Goal: Task Accomplishment & Management: Use online tool/utility

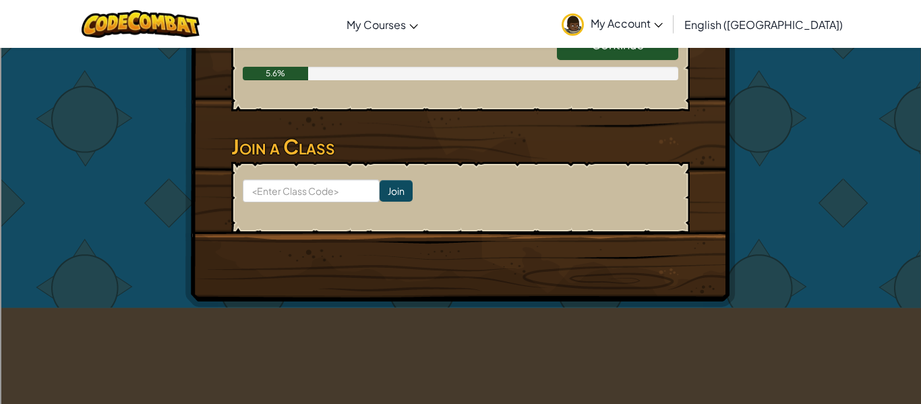
scroll to position [342, 0]
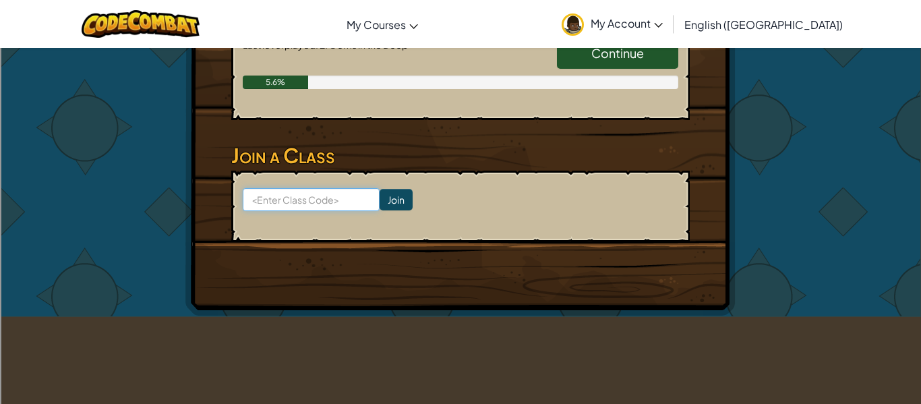
click at [334, 204] on input at bounding box center [311, 199] width 137 height 23
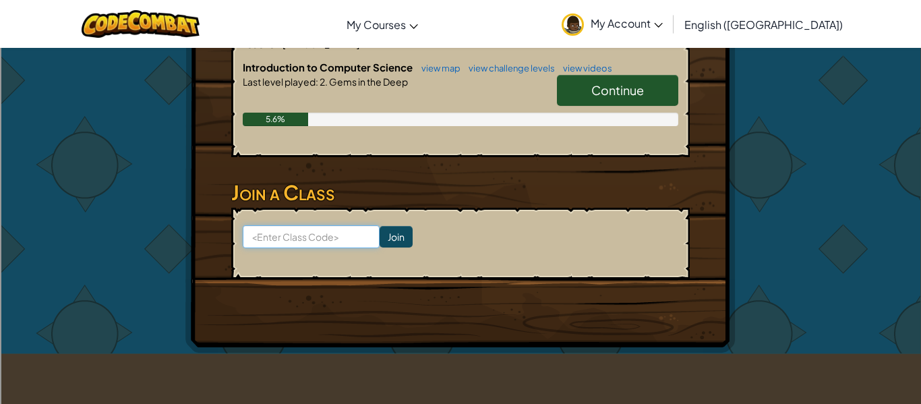
scroll to position [301, 0]
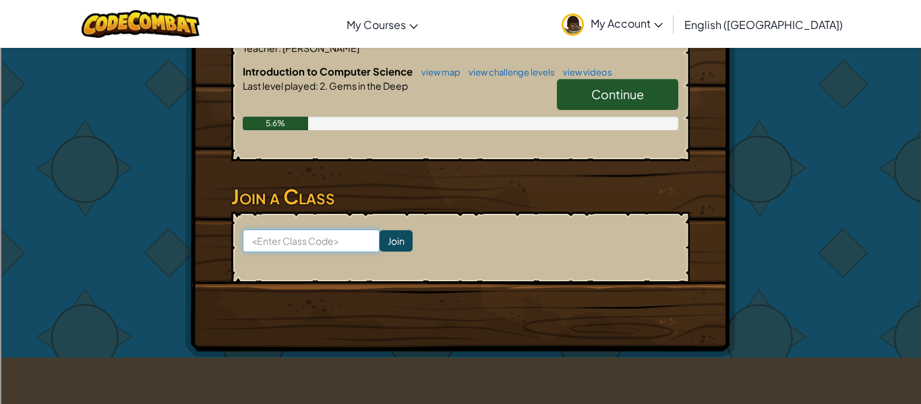
click at [343, 248] on input at bounding box center [311, 240] width 137 height 23
paste input "LargeFearSharp"
type input "LargeFearSharp"
click input "Join" at bounding box center [395, 241] width 33 height 22
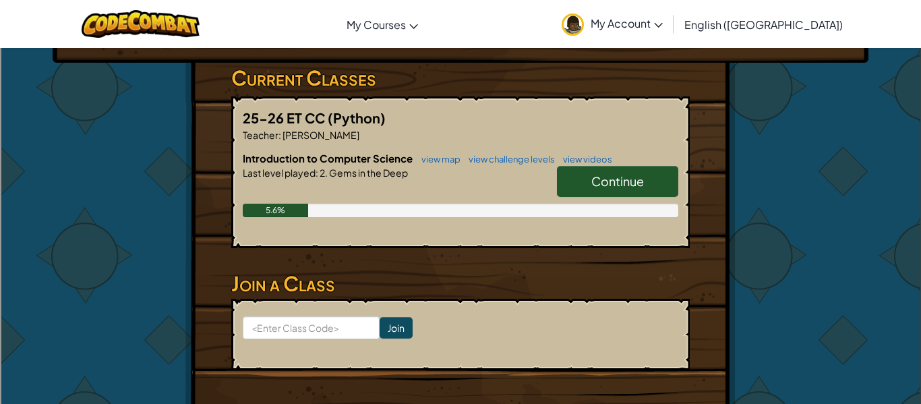
scroll to position [218, 0]
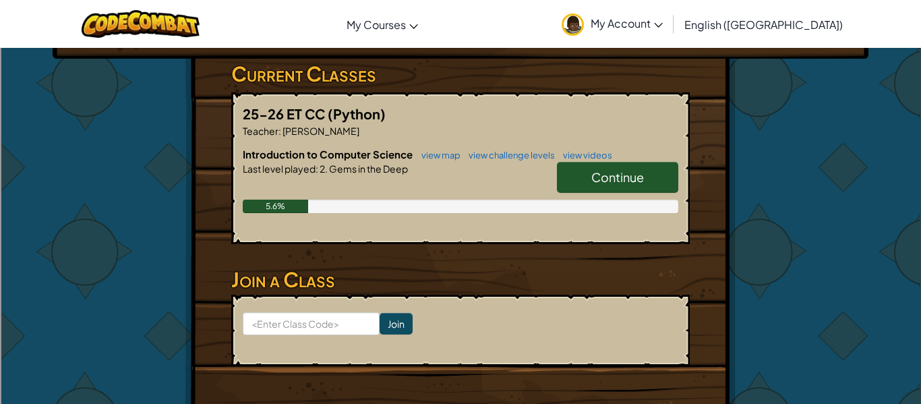
click at [640, 179] on span "Continue" at bounding box center [617, 177] width 53 height 16
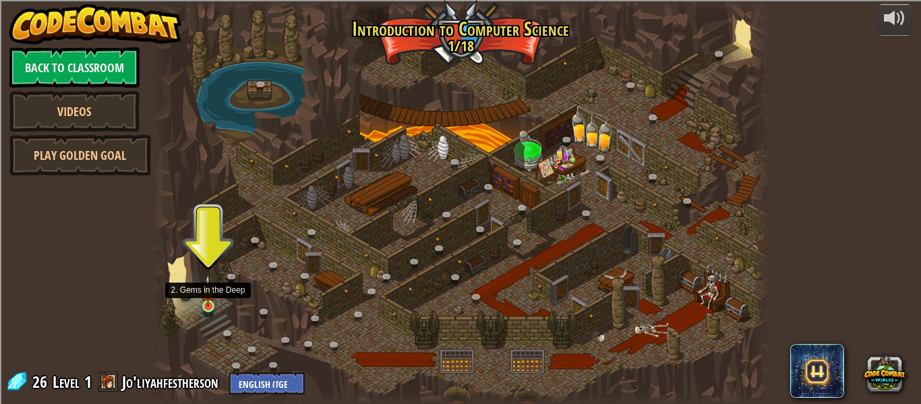
click at [210, 299] on img at bounding box center [208, 290] width 14 height 32
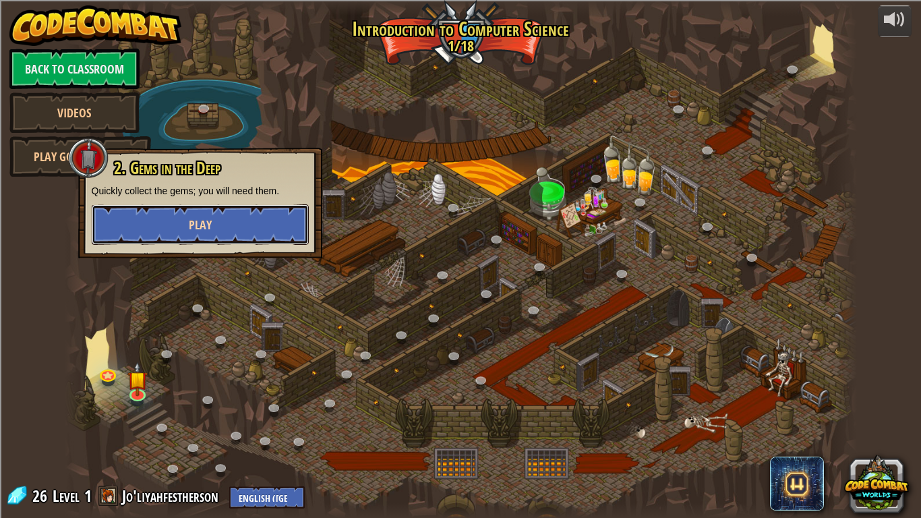
click at [229, 225] on button "Play" at bounding box center [200, 224] width 217 height 40
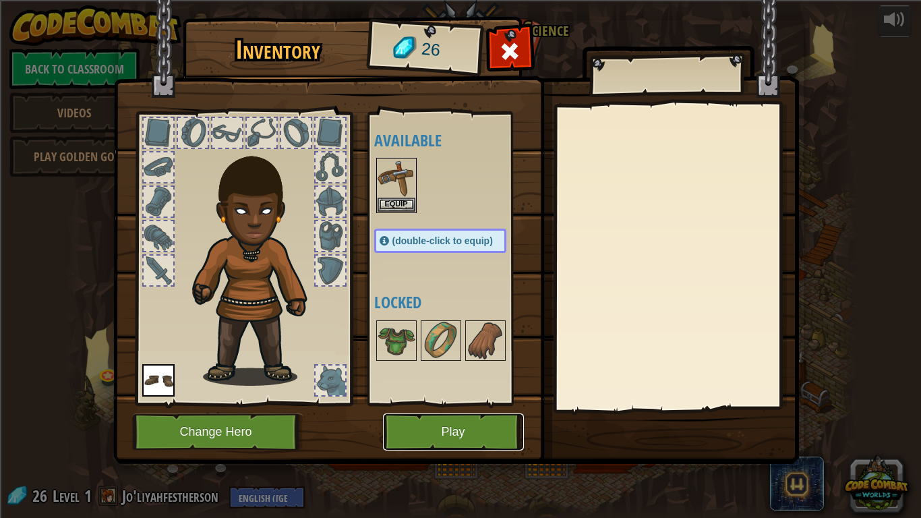
click at [445, 403] on button "Play" at bounding box center [453, 431] width 141 height 37
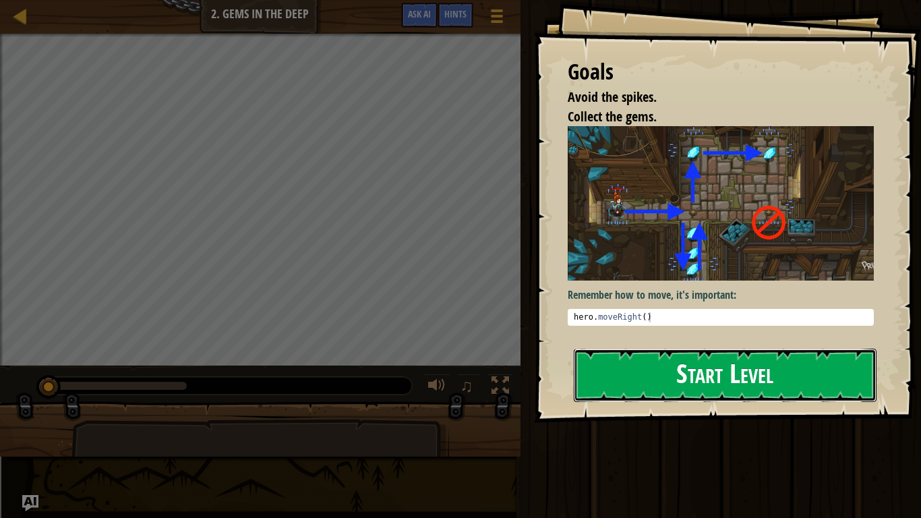
click at [657, 396] on button "Start Level" at bounding box center [725, 374] width 303 height 53
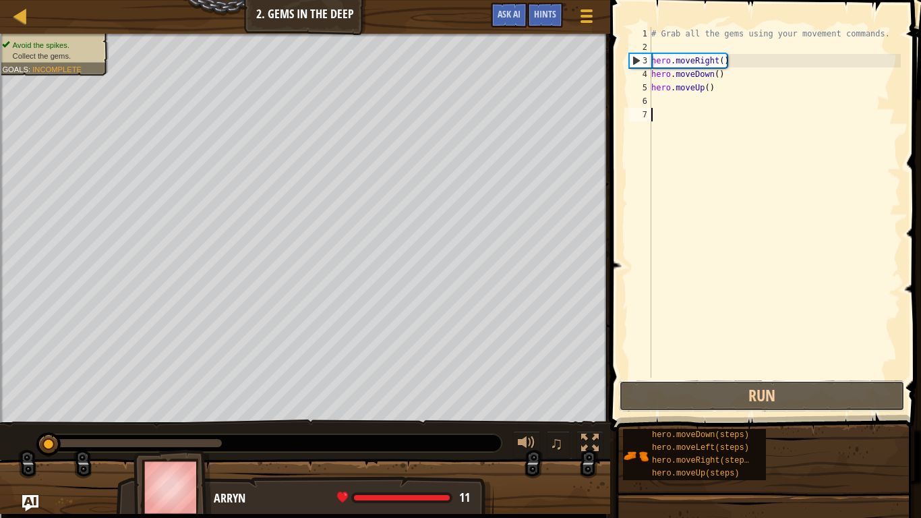
click at [657, 396] on button "Run" at bounding box center [762, 395] width 286 height 31
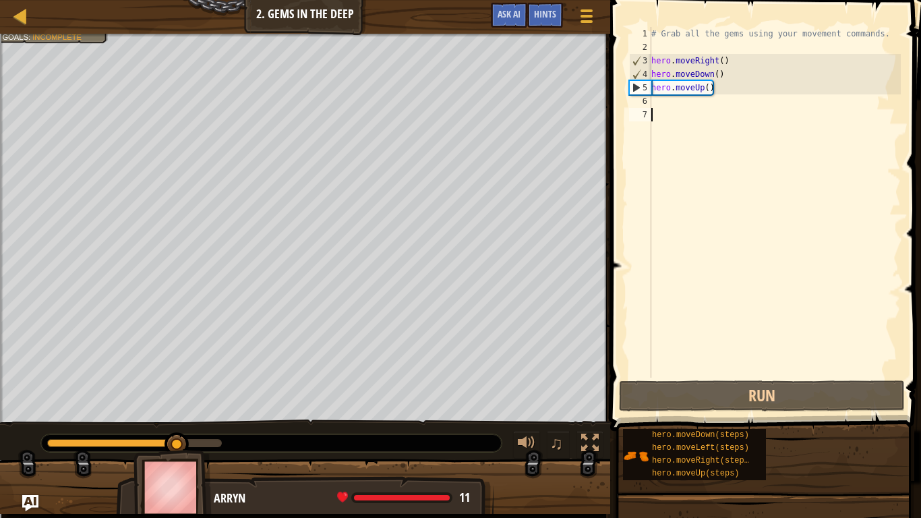
click at [712, 98] on div "# Grab all the gems using your movement commands. hero . moveRight ( ) hero . m…" at bounding box center [774, 215] width 252 height 377
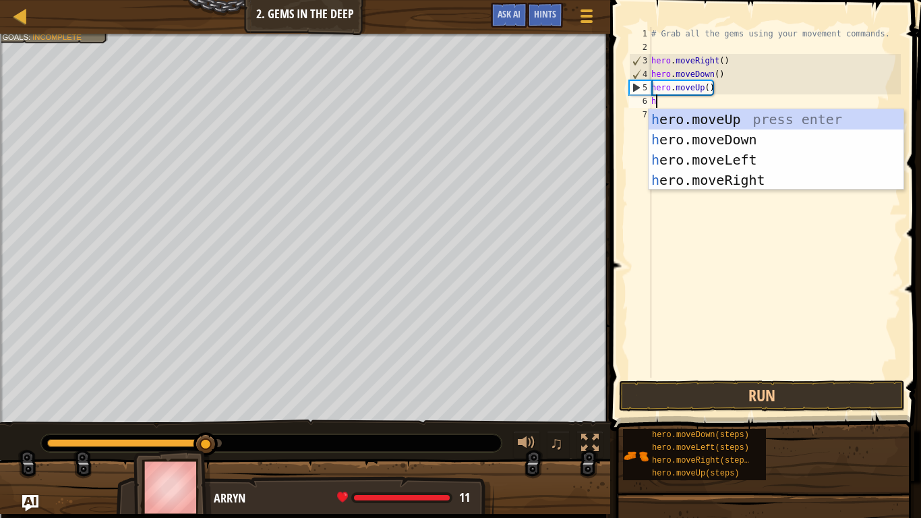
type textarea "he"
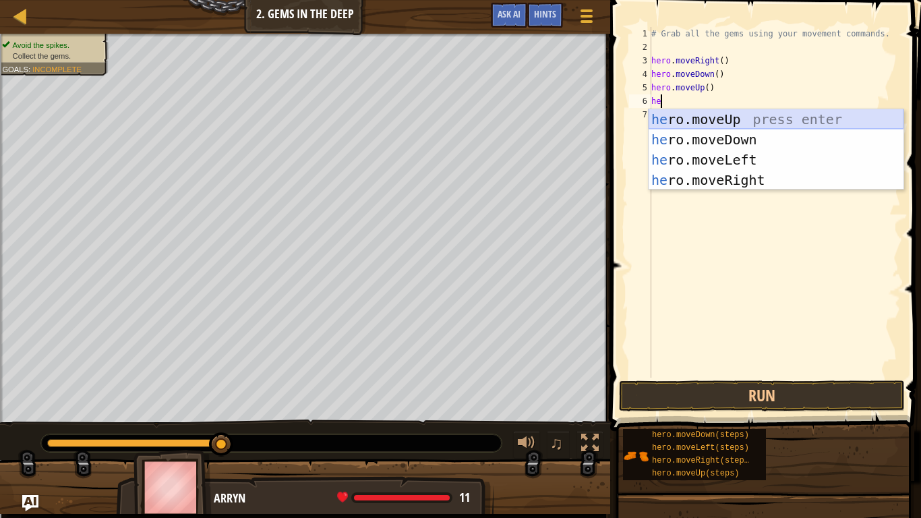
click at [722, 125] on div "he ro.moveUp press enter he ro.moveDown press enter he ro.moveLeft press enter …" at bounding box center [775, 169] width 255 height 121
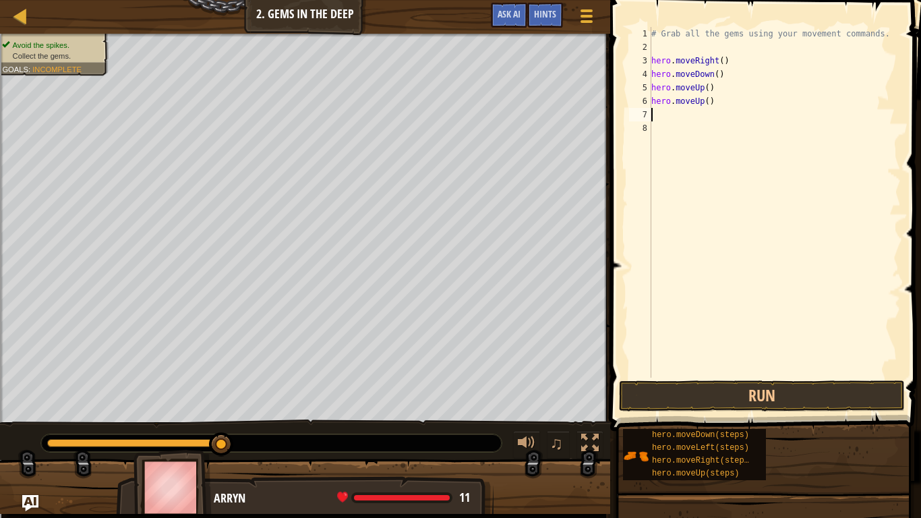
scroll to position [6, 0]
click at [727, 385] on button "Run" at bounding box center [762, 395] width 286 height 31
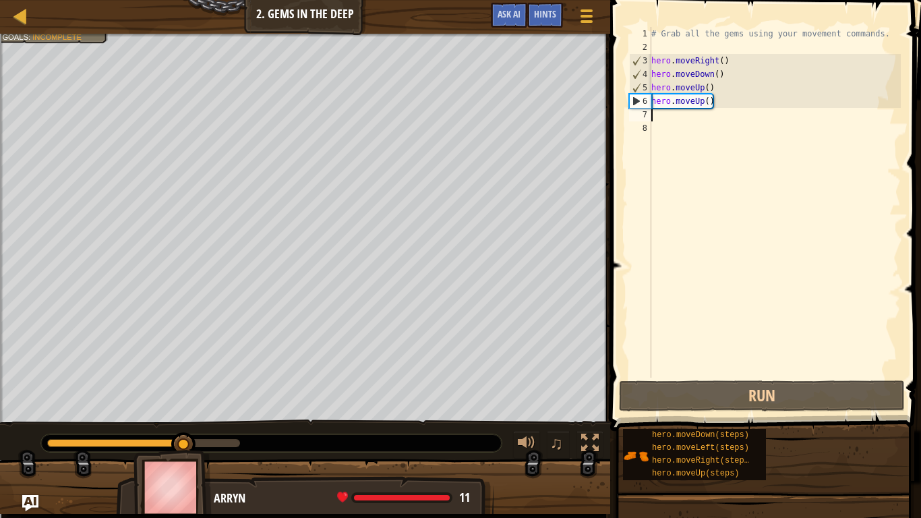
type textarea "m"
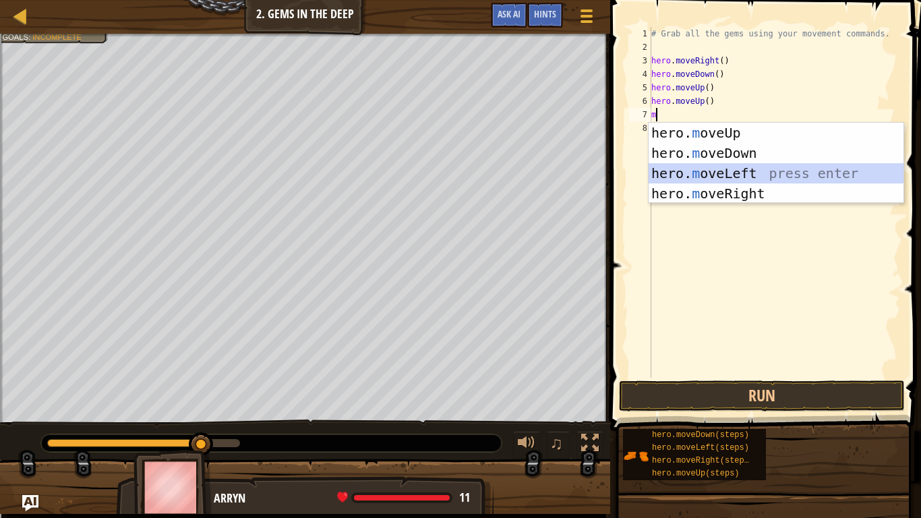
click at [788, 167] on div "hero. m oveUp press enter hero. m oveDown press enter hero. m oveLeft press ent…" at bounding box center [775, 183] width 255 height 121
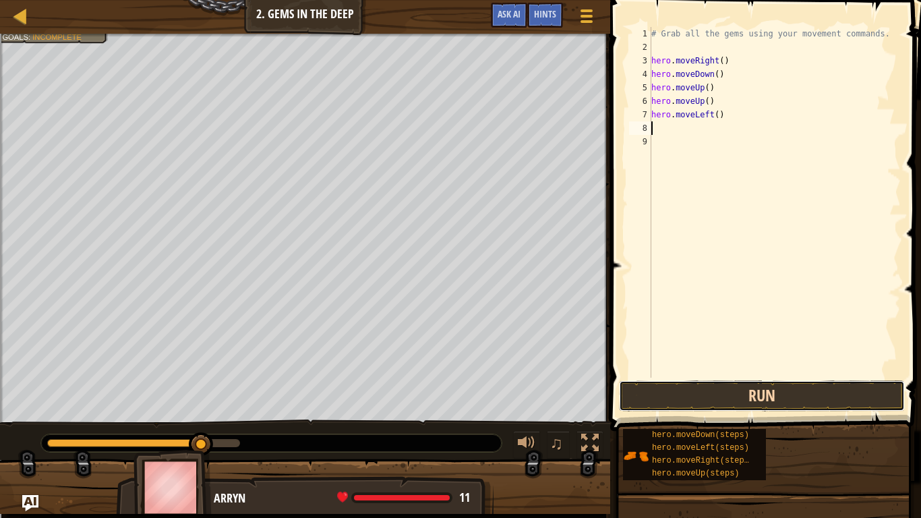
click at [732, 390] on button "Run" at bounding box center [762, 395] width 286 height 31
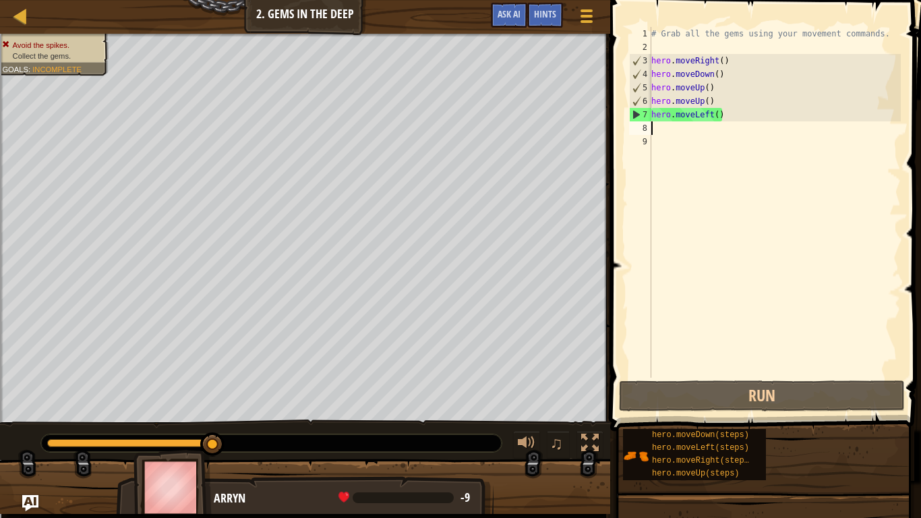
click at [762, 117] on div "# Grab all the gems using your movement commands. hero . moveRight ( ) hero . m…" at bounding box center [774, 215] width 252 height 377
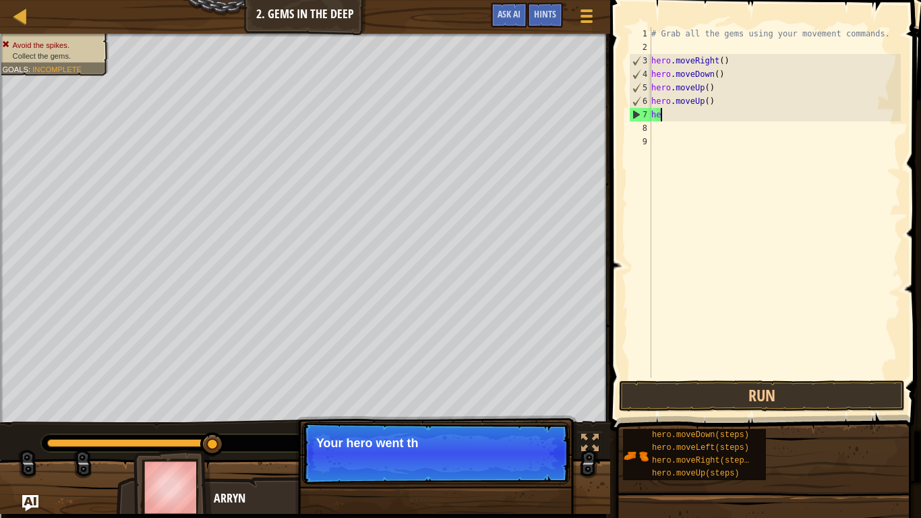
type textarea "h"
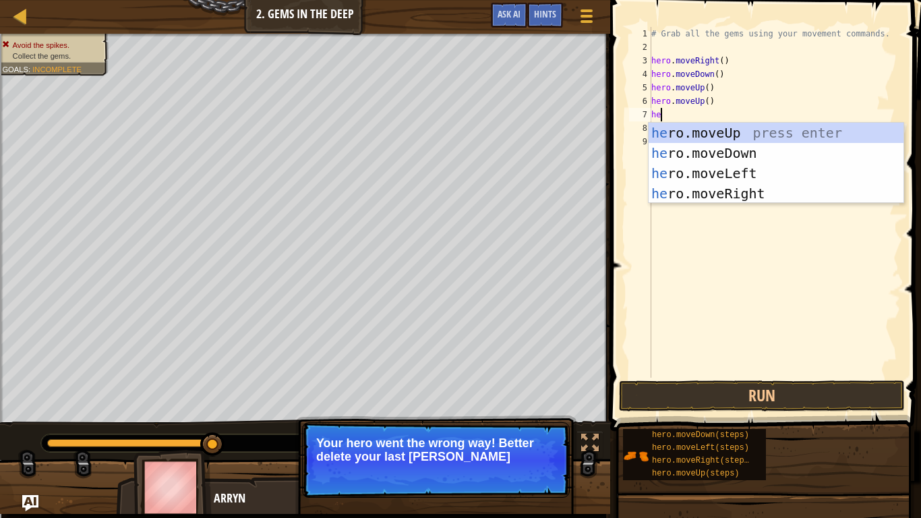
type textarea "her"
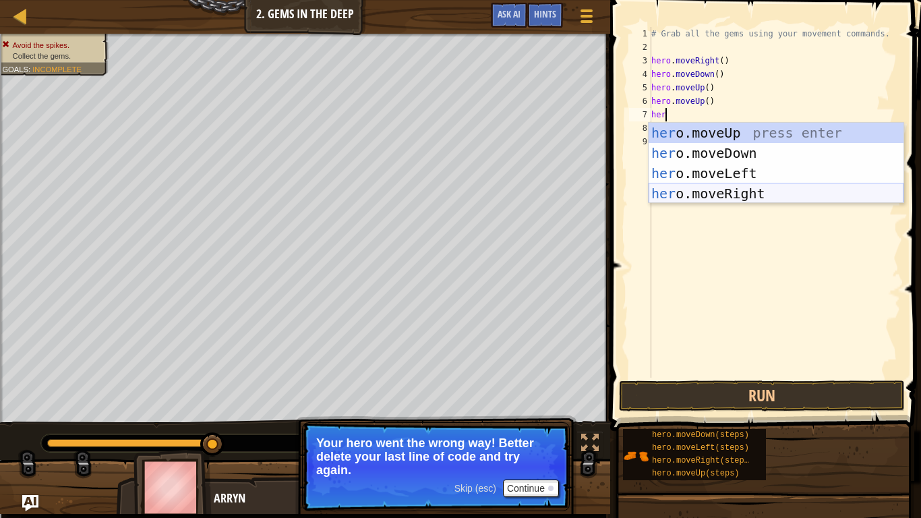
click at [799, 198] on div "her o.moveUp press enter her o.moveDown press enter her o.moveLeft press enter …" at bounding box center [775, 183] width 255 height 121
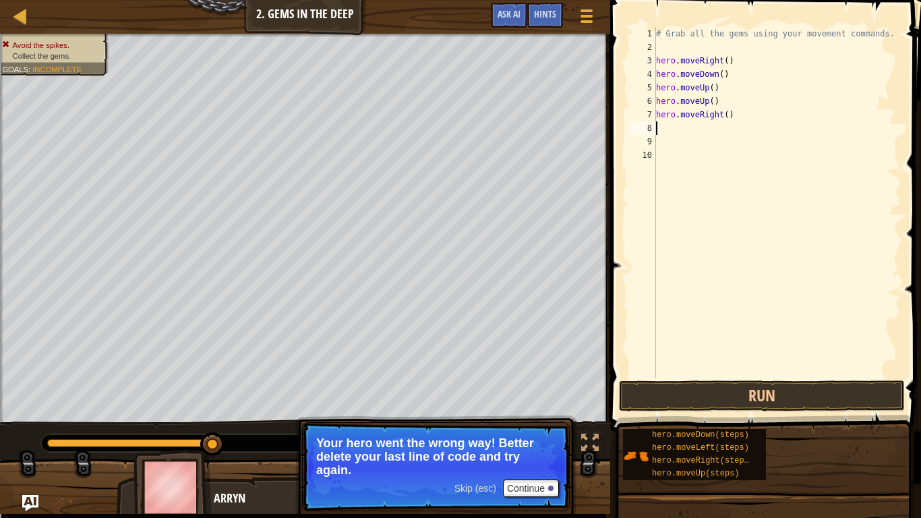
scroll to position [6, 0]
click at [767, 394] on button "Run" at bounding box center [762, 395] width 286 height 31
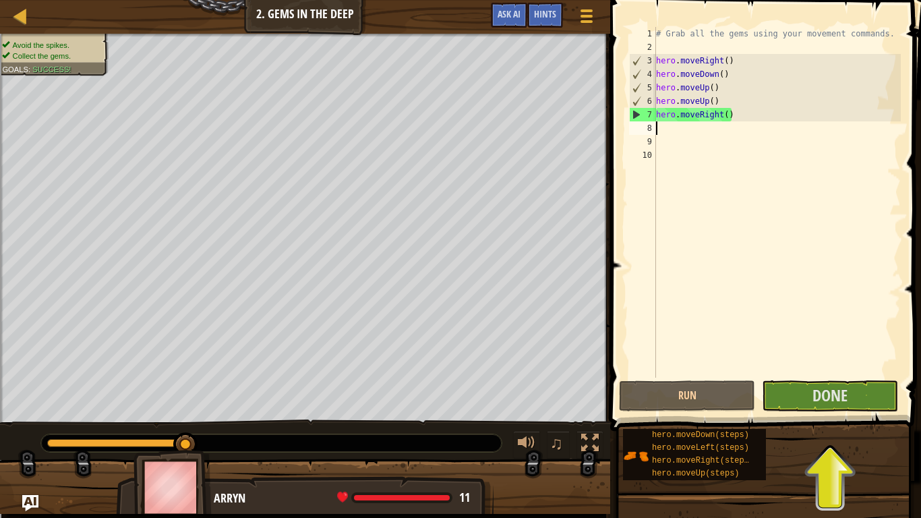
click at [826, 365] on div "# Grab all the gems using your movement commands. hero . moveRight ( ) hero . m…" at bounding box center [776, 215] width 247 height 377
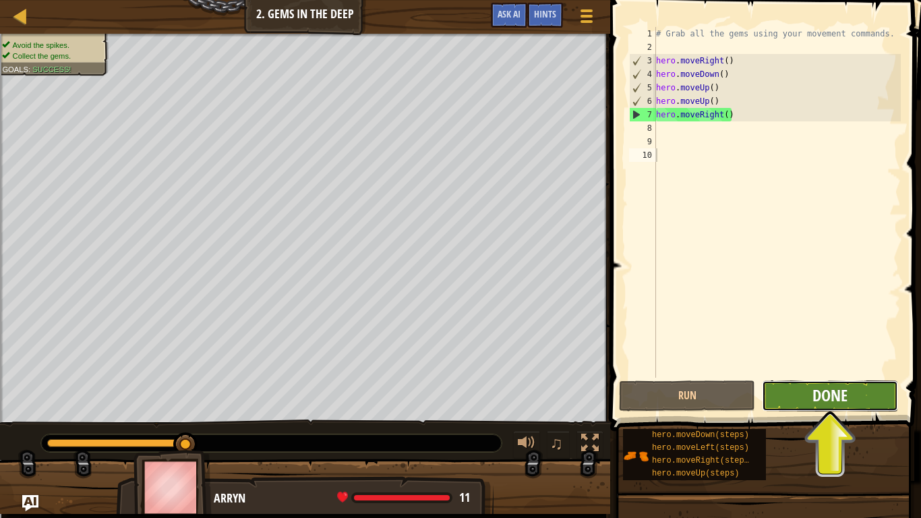
click at [828, 392] on span "Done" at bounding box center [829, 395] width 35 height 22
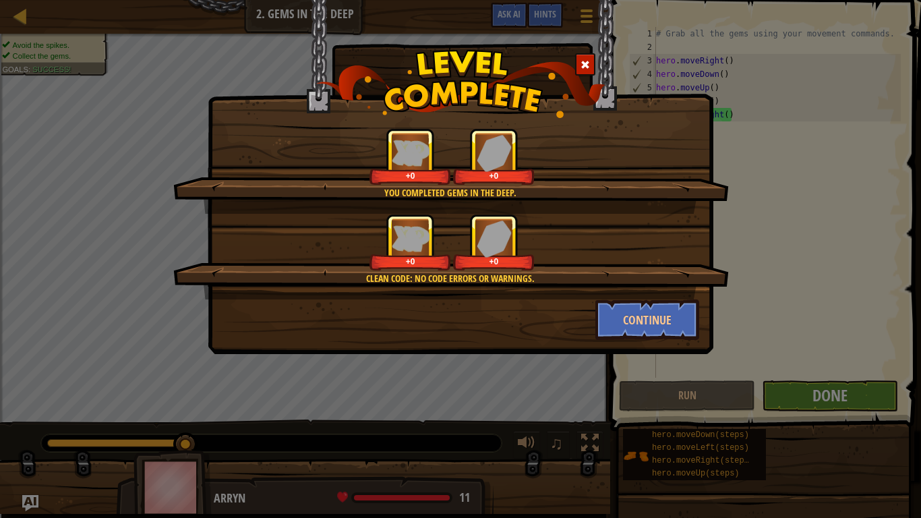
click at [828, 392] on div "You completed Gems in the Deep. +0 +0 Clean code: no code errors or warnings. +…" at bounding box center [460, 259] width 921 height 518
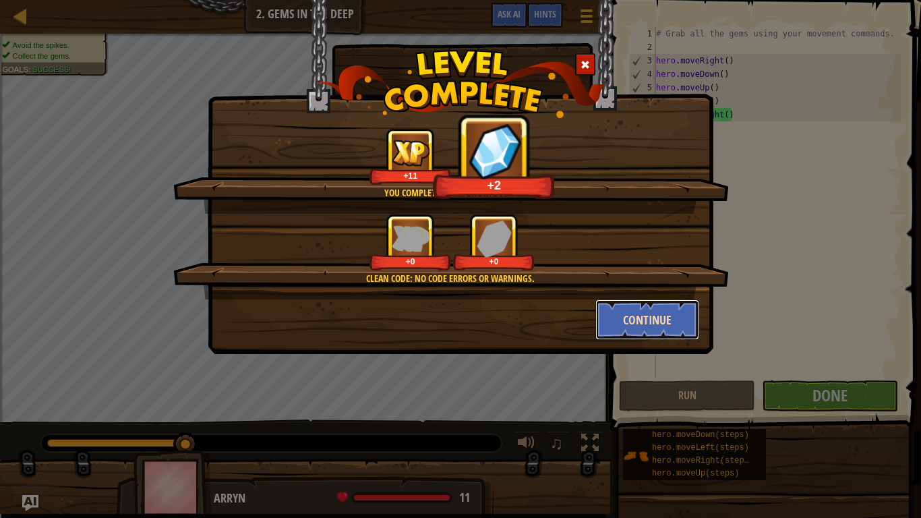
click at [671, 313] on button "Continue" at bounding box center [647, 319] width 104 height 40
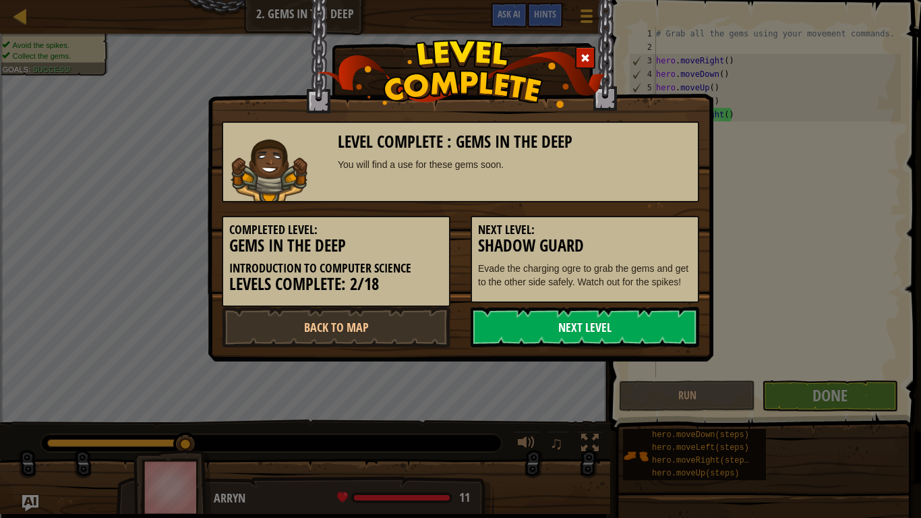
click at [677, 323] on link "Next Level" at bounding box center [584, 327] width 228 height 40
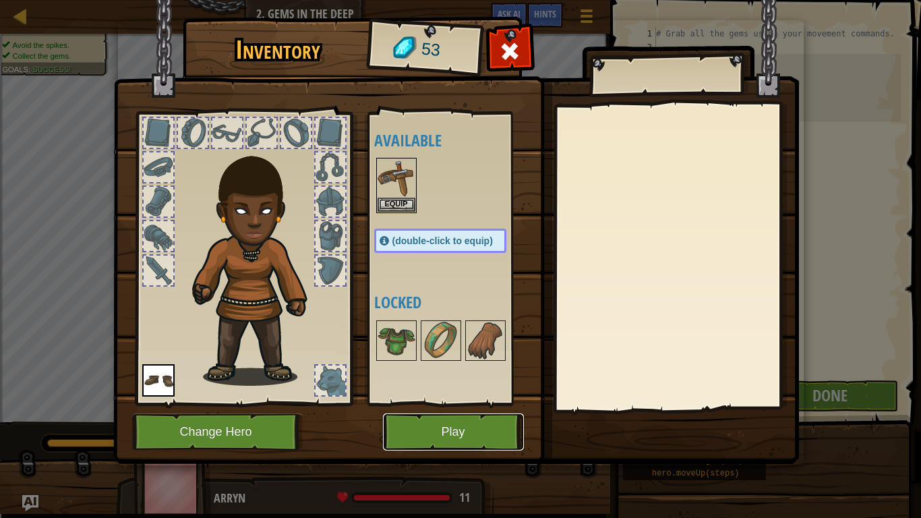
click at [441, 403] on button "Play" at bounding box center [453, 431] width 141 height 37
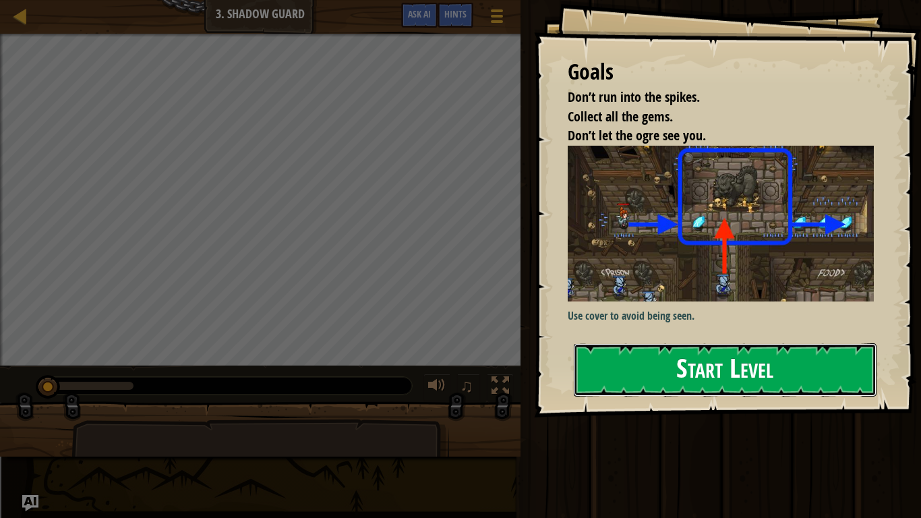
click at [642, 352] on button "Start Level" at bounding box center [725, 369] width 303 height 53
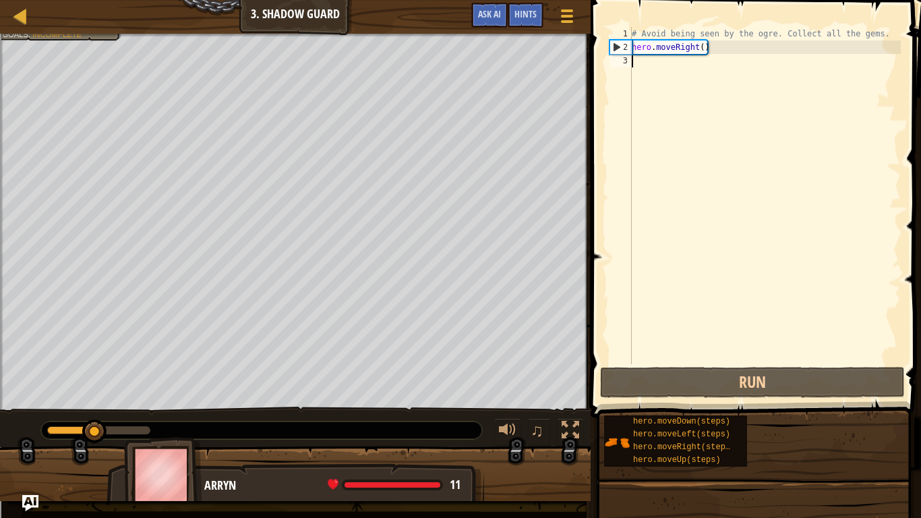
scroll to position [6, 0]
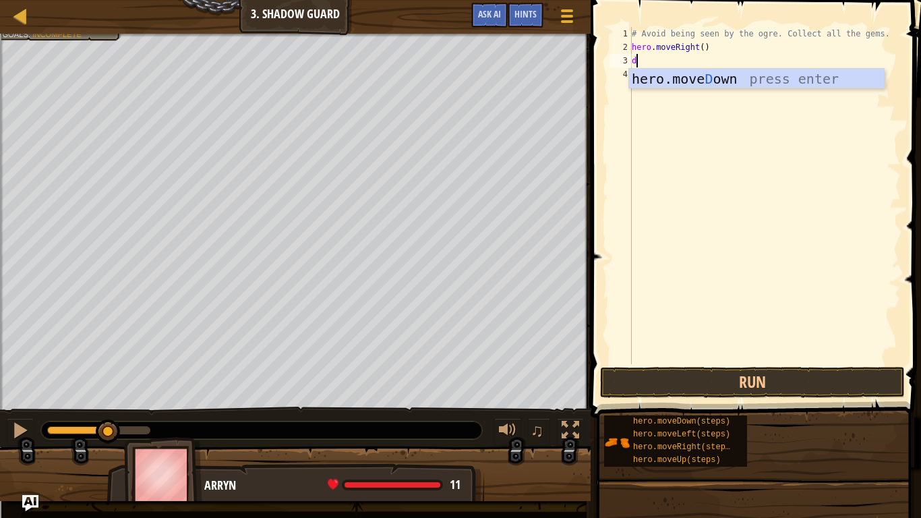
type textarea "d"
click at [654, 67] on body "Map Introduction to Computer Science 3. Shadow Guard Game Menu Done Hints Ask A…" at bounding box center [460, 52] width 921 height 104
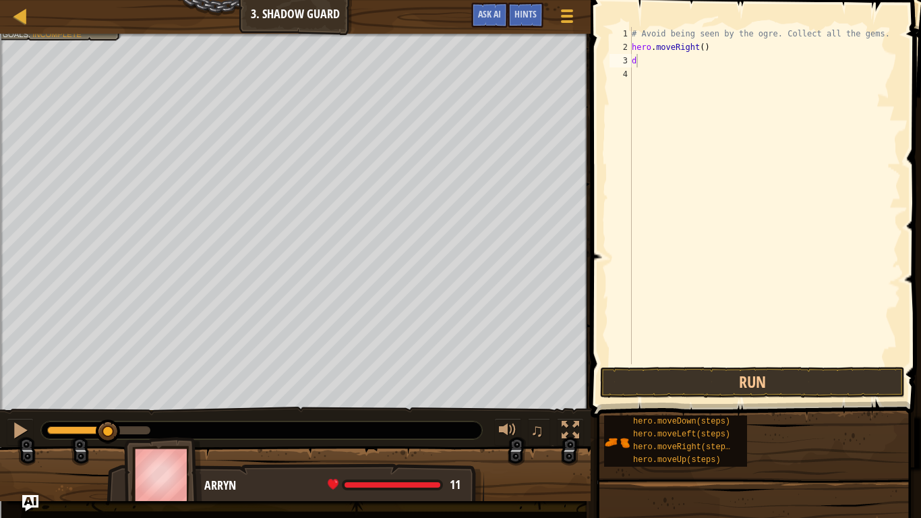
click at [652, 55] on div "# Avoid being seen by the ogre. Collect all the gems. hero . moveRight ( ) d" at bounding box center [765, 209] width 272 height 364
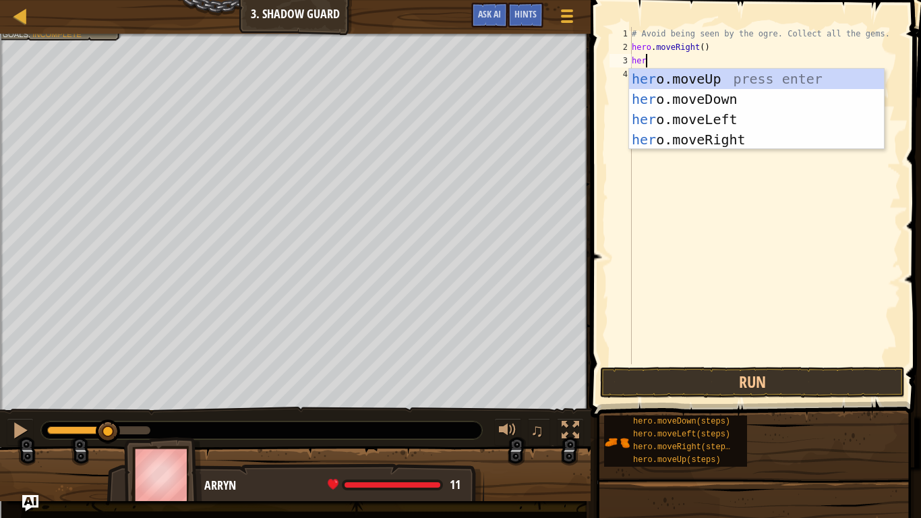
type textarea "hero"
click at [748, 144] on div "hero .moveUp press enter hero .moveDown press enter hero .moveLeft press enter …" at bounding box center [756, 129] width 255 height 121
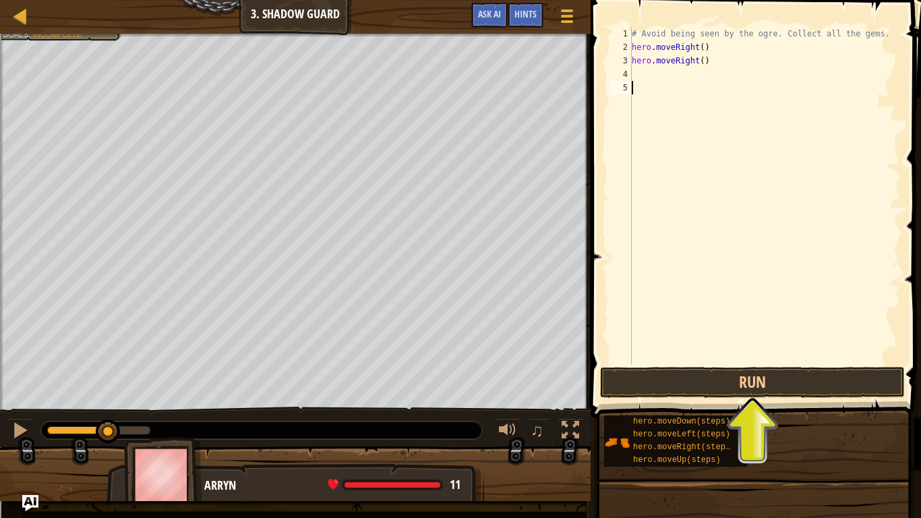
click at [802, 355] on div "# Avoid being seen by the ogre. Collect all the gems. hero . moveRight ( ) hero…" at bounding box center [765, 209] width 272 height 364
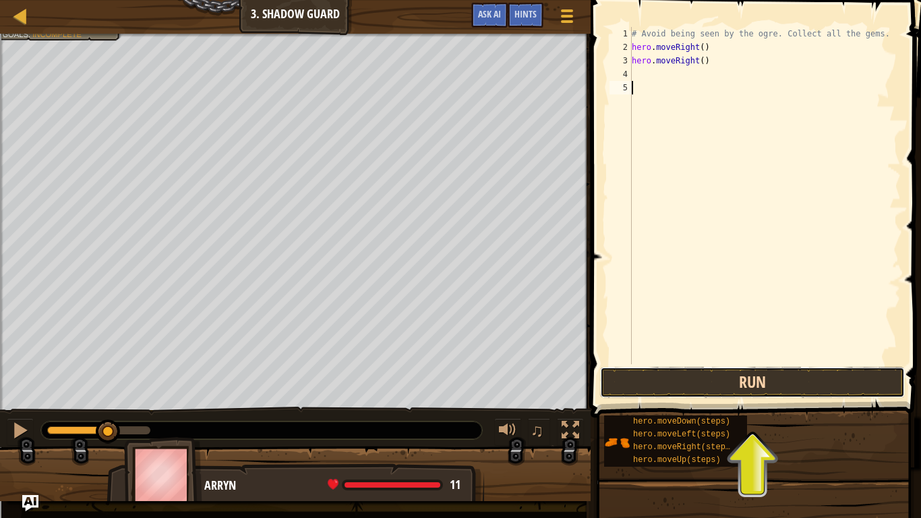
click at [786, 377] on button "Run" at bounding box center [752, 382] width 305 height 31
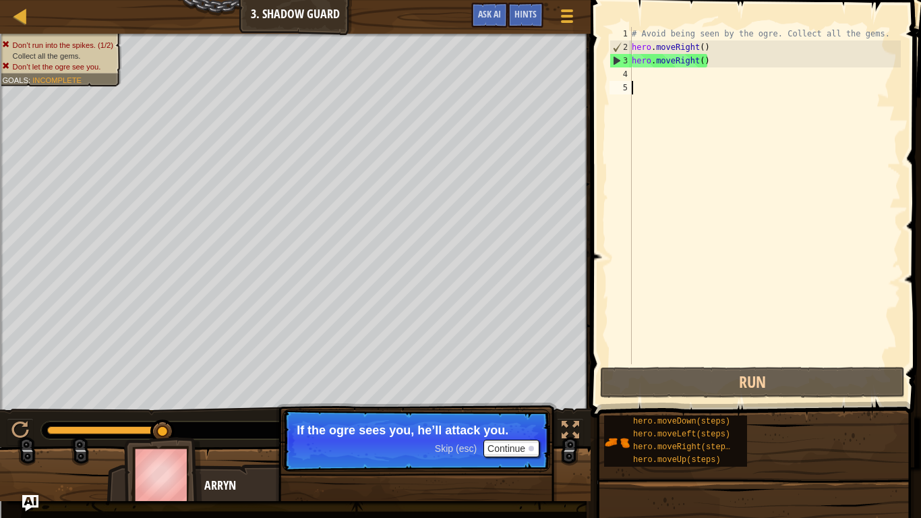
click at [758, 71] on div "# Avoid being seen by the ogre. Collect all the gems. hero . moveRight ( ) hero…" at bounding box center [765, 209] width 272 height 364
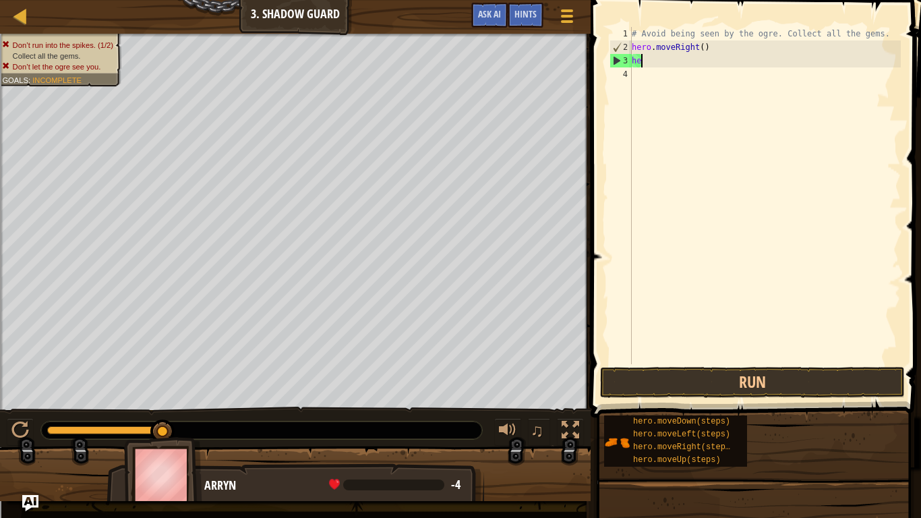
type textarea "h"
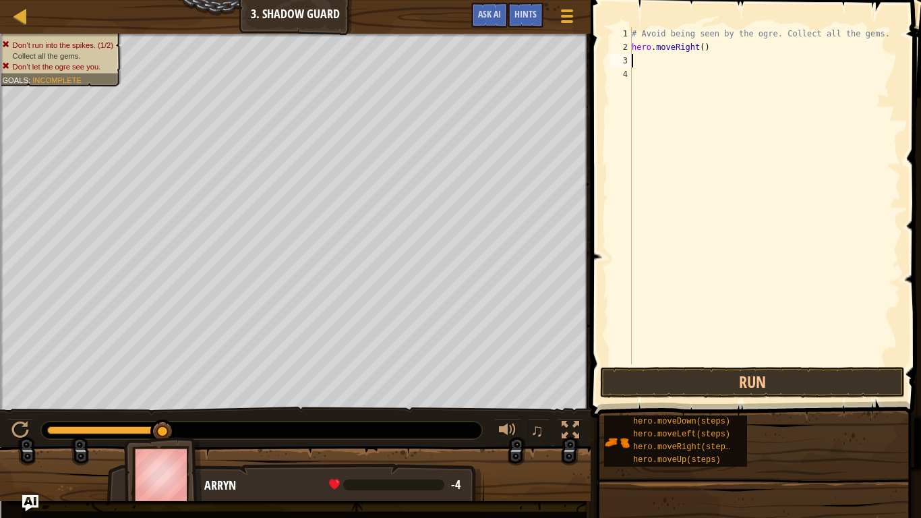
type textarea "he"
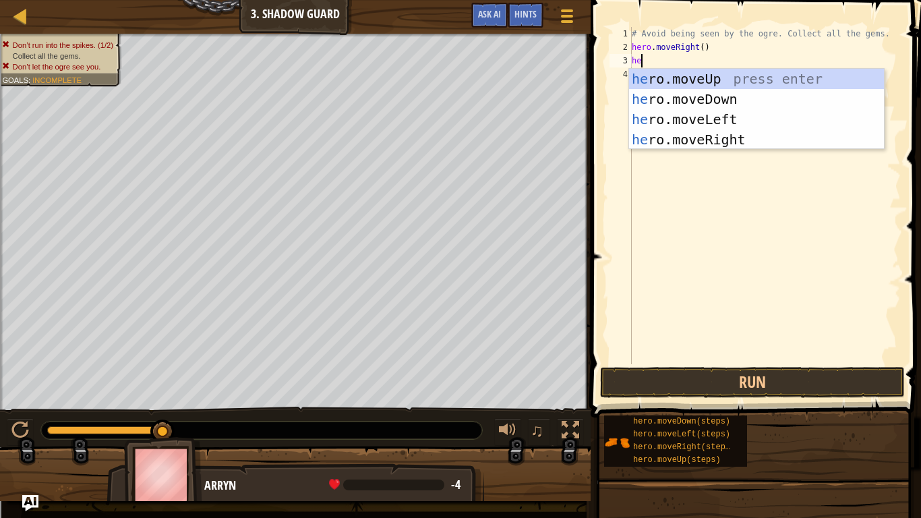
scroll to position [6, 1]
click at [770, 75] on div "he ro.moveUp press enter he ro.moveDown press enter he ro.moveLeft press enter …" at bounding box center [756, 129] width 255 height 121
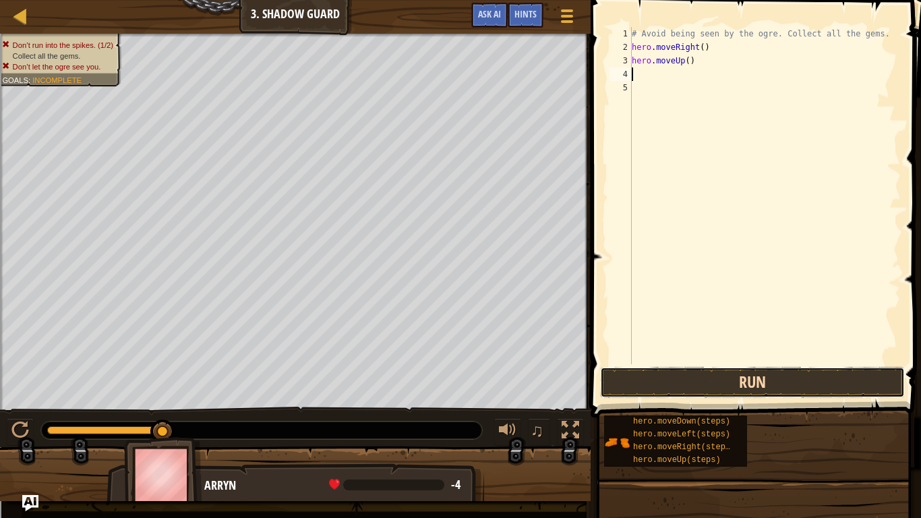
click at [753, 373] on button "Run" at bounding box center [752, 382] width 305 height 31
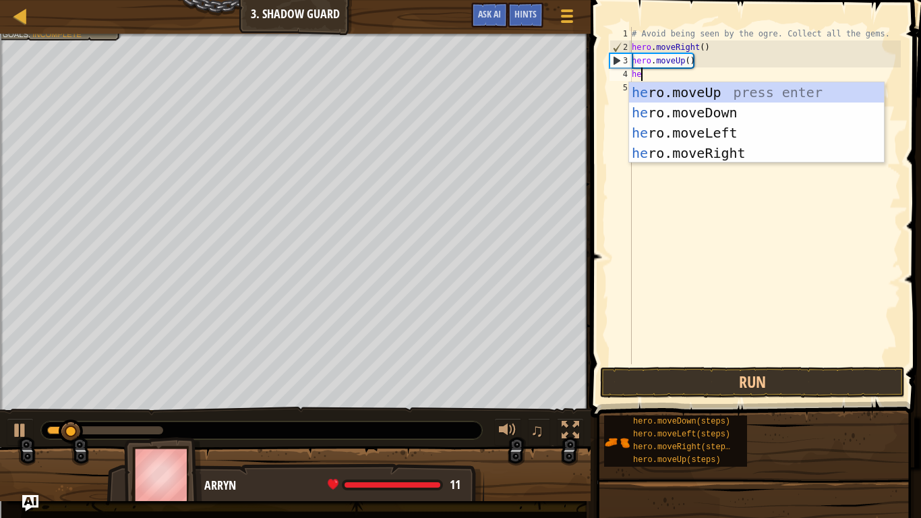
type textarea "her"
click at [743, 150] on div "her o.moveUp press enter her o.moveDown press enter her o.moveLeft press enter …" at bounding box center [756, 142] width 255 height 121
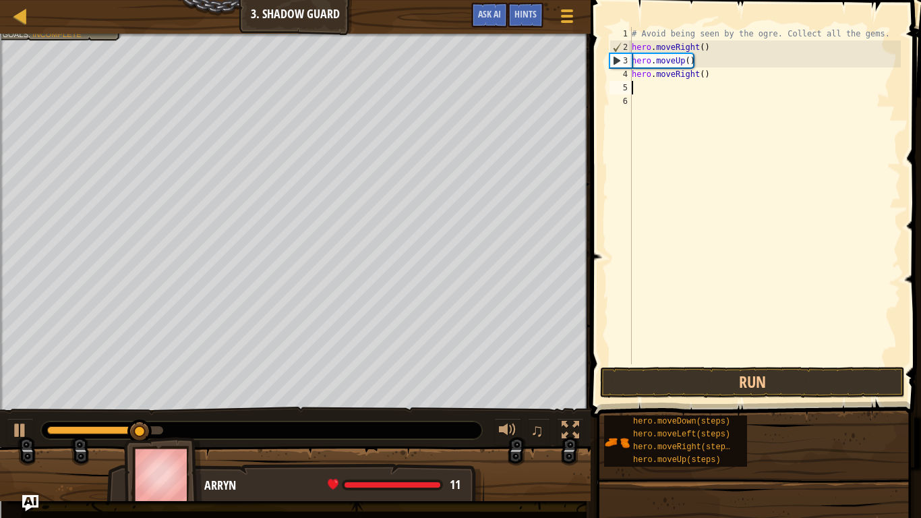
scroll to position [6, 0]
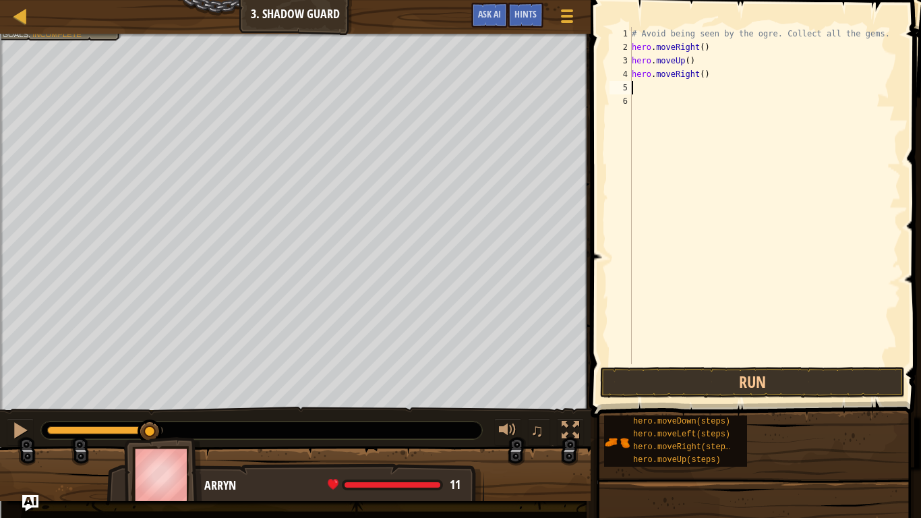
click at [691, 103] on div "# Avoid being seen by the ogre. Collect all the gems. hero . moveRight ( ) hero…" at bounding box center [765, 209] width 272 height 364
click at [691, 91] on div "# Avoid being seen by the ogre. Collect all the gems. hero . moveRight ( ) hero…" at bounding box center [765, 209] width 272 height 364
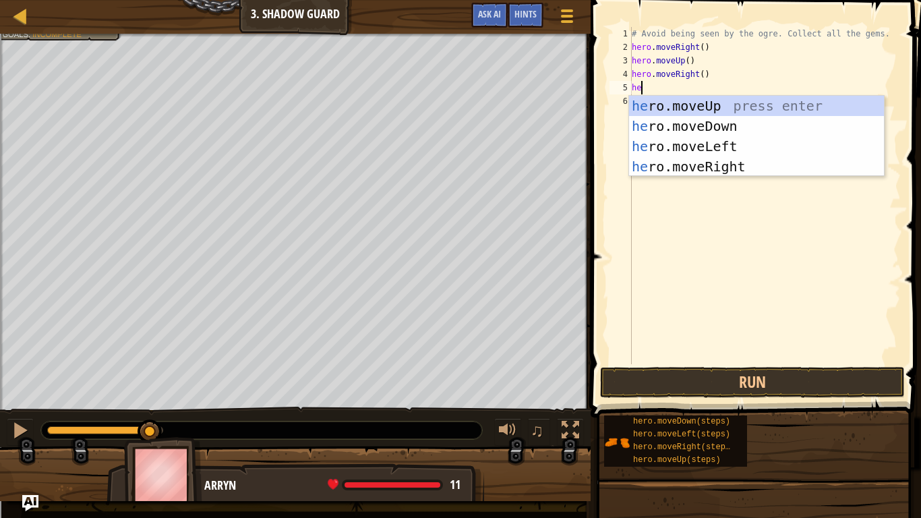
type textarea "her"
click at [739, 125] on div "her o.moveUp press enter her o.moveDown press enter her o.moveLeft press enter …" at bounding box center [756, 156] width 255 height 121
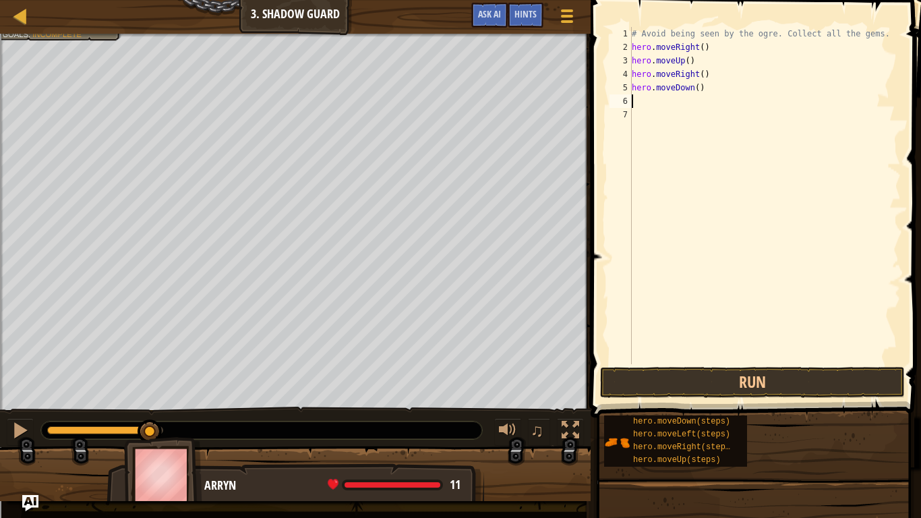
scroll to position [6, 0]
click at [809, 361] on div "# Avoid being seen by the ogre. Collect all the gems. hero . moveRight ( ) hero…" at bounding box center [765, 209] width 272 height 364
click at [817, 371] on button "Run" at bounding box center [752, 382] width 305 height 31
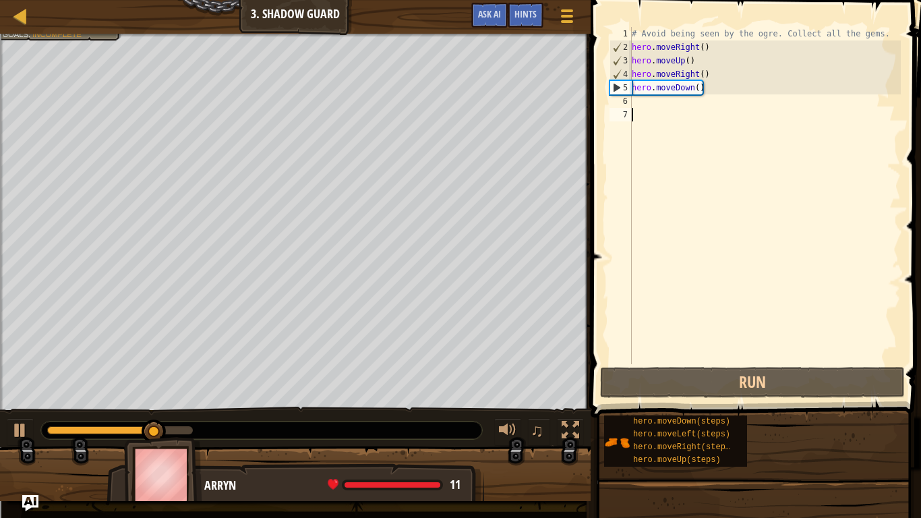
click at [661, 103] on div "# Avoid being seen by the ogre. Collect all the gems. hero . moveRight ( ) hero…" at bounding box center [765, 209] width 272 height 364
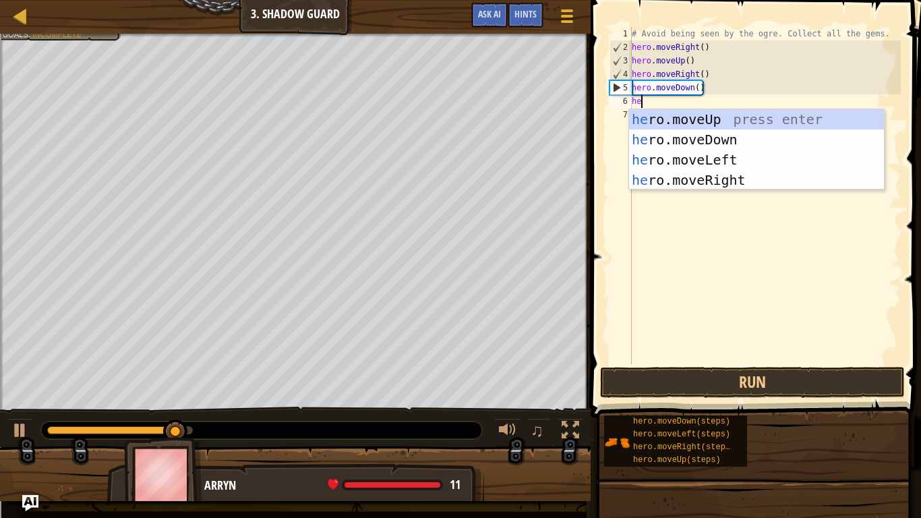
type textarea "her"
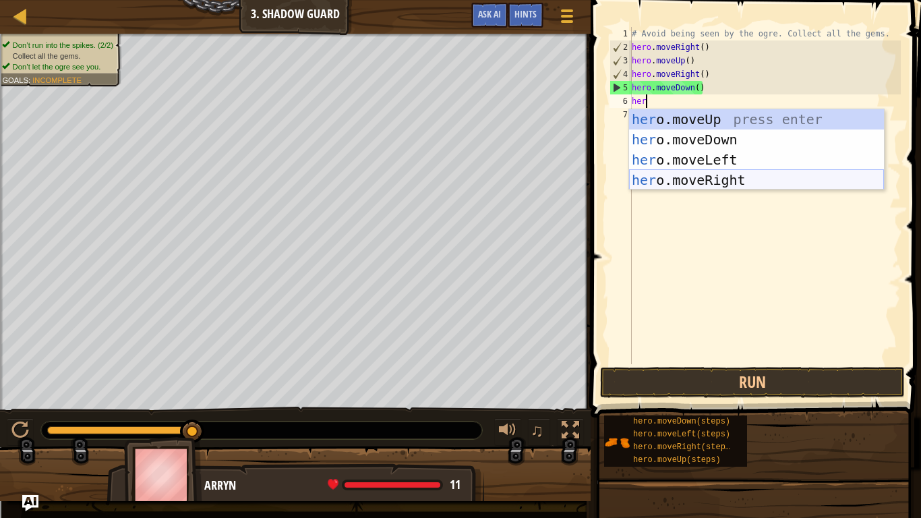
click at [735, 177] on div "her o.moveUp press enter her o.moveDown press enter her o.moveLeft press enter …" at bounding box center [756, 169] width 255 height 121
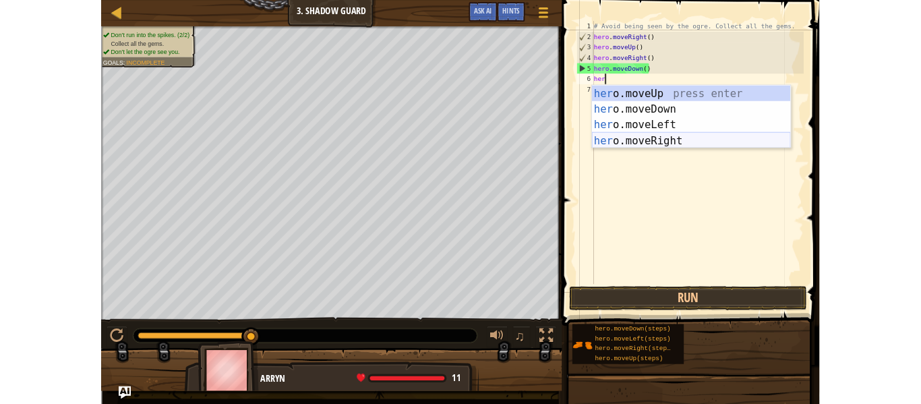
scroll to position [6, 0]
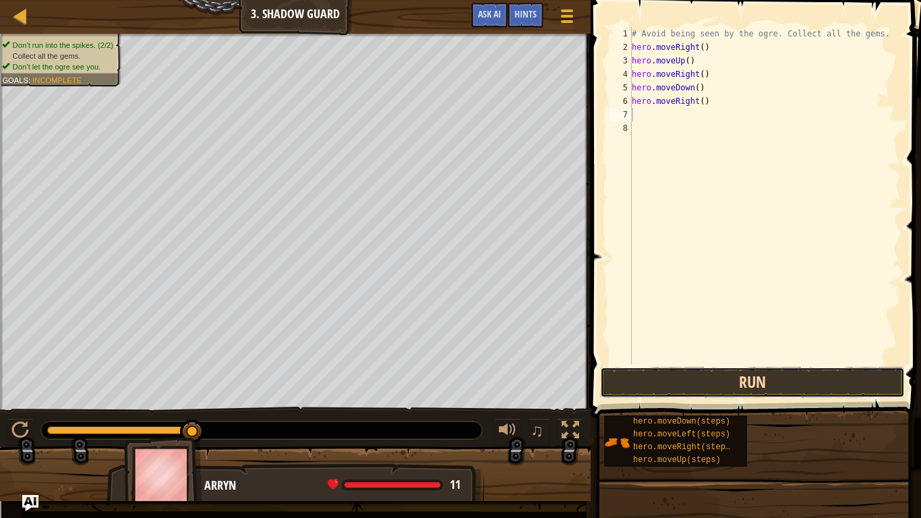
click at [800, 374] on button "Run" at bounding box center [752, 382] width 305 height 31
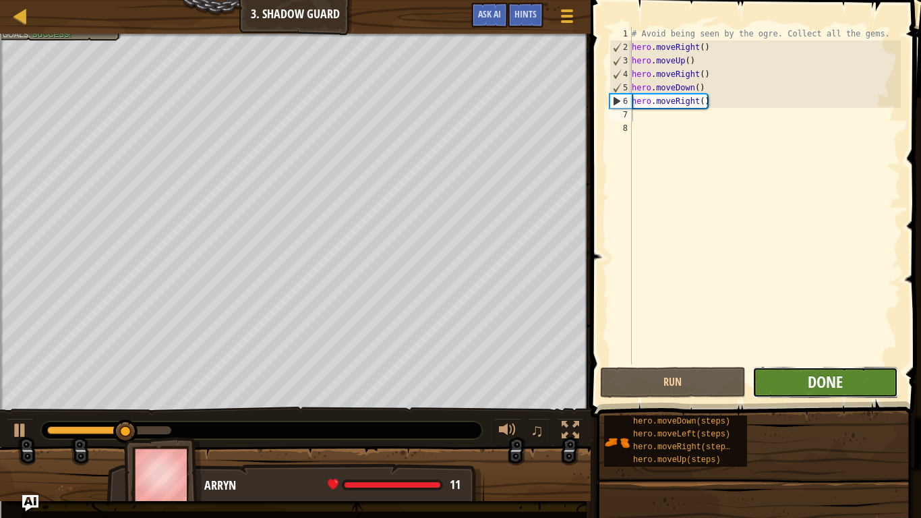
click at [830, 379] on span "Done" at bounding box center [824, 382] width 35 height 22
